Goal: Information Seeking & Learning: Understand process/instructions

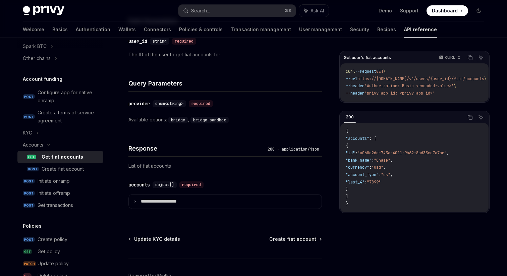
scroll to position [258, 0]
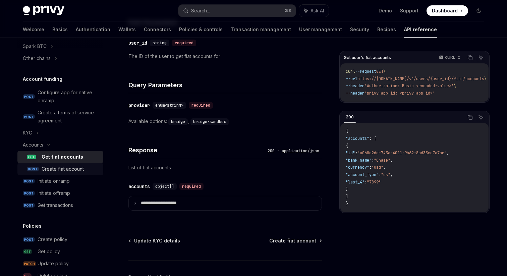
click at [58, 172] on div "Create fiat account" at bounding box center [63, 169] width 42 height 8
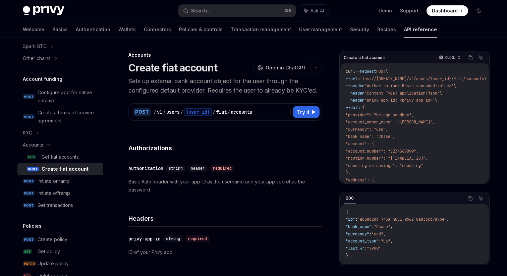
click at [58, 172] on div "Create fiat account" at bounding box center [65, 169] width 47 height 8
click at [52, 183] on div "Initiate onramp" at bounding box center [54, 181] width 32 height 8
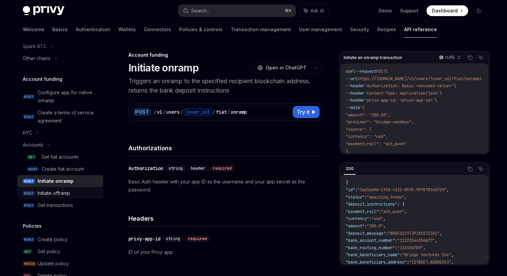
click at [51, 193] on div "Initiate offramp" at bounding box center [54, 193] width 33 height 8
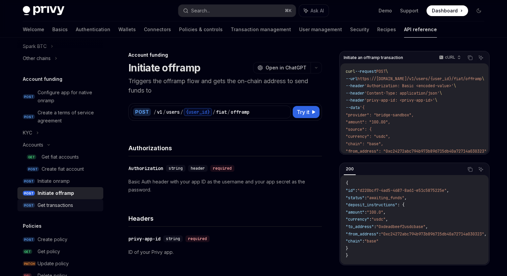
click at [51, 204] on div "Get transactions" at bounding box center [56, 205] width 36 height 8
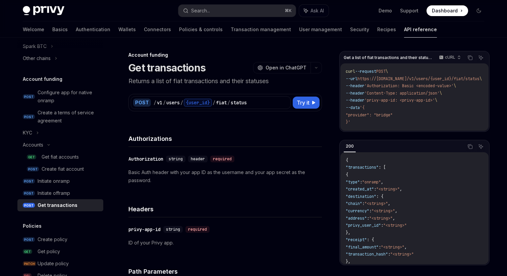
click at [51, 204] on div "Get transactions" at bounding box center [58, 205] width 40 height 8
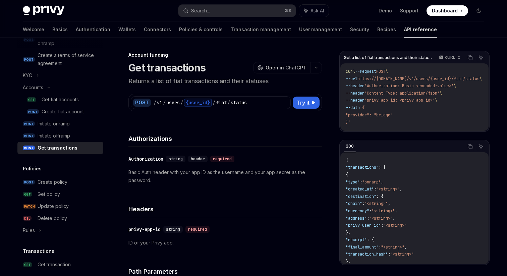
scroll to position [267, 0]
click at [55, 114] on div "Create fiat account" at bounding box center [63, 113] width 42 height 8
type textarea "*"
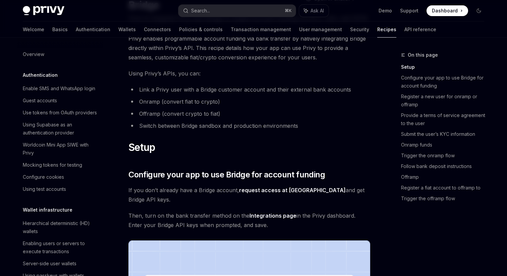
scroll to position [65, 0]
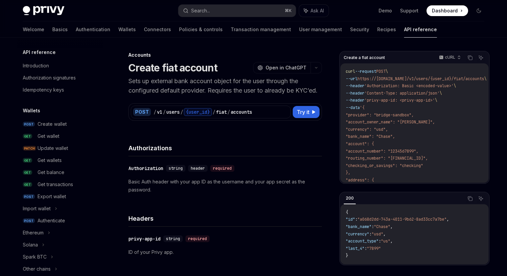
scroll to position [223, 0]
